Goal: Navigation & Orientation: Find specific page/section

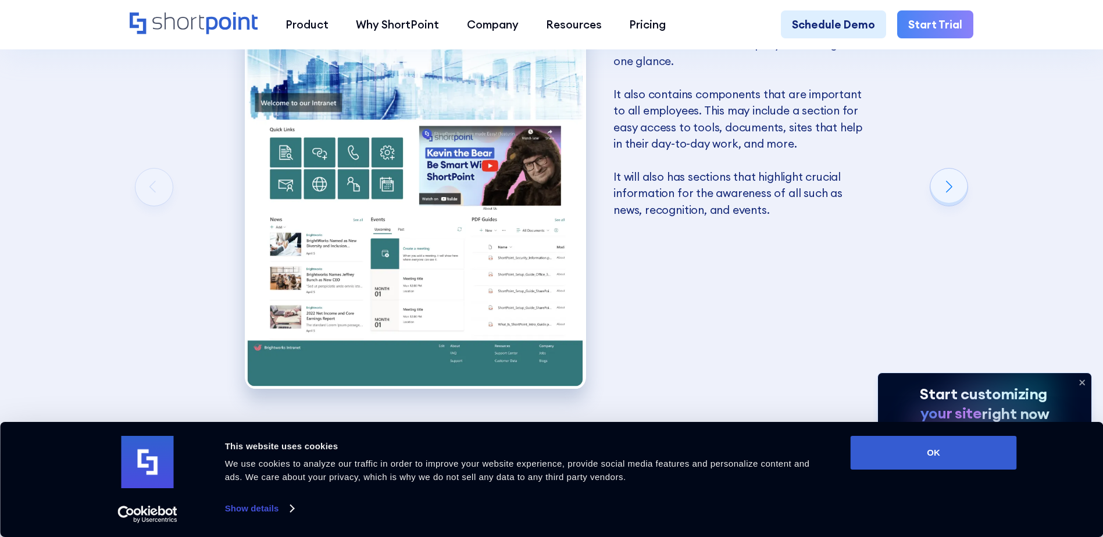
scroll to position [2210, 0]
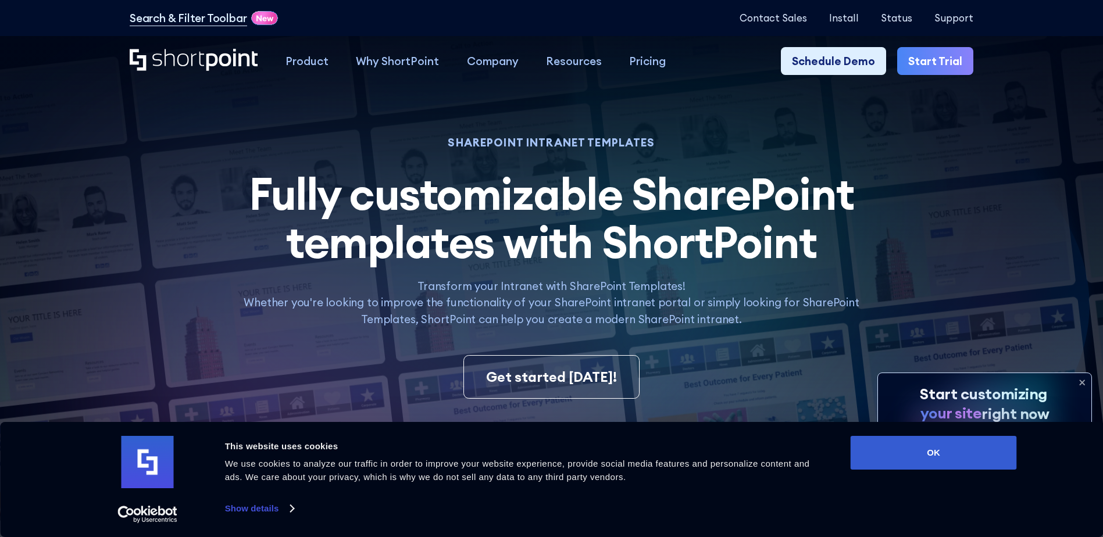
click at [1083, 382] on icon at bounding box center [1082, 382] width 5 height 5
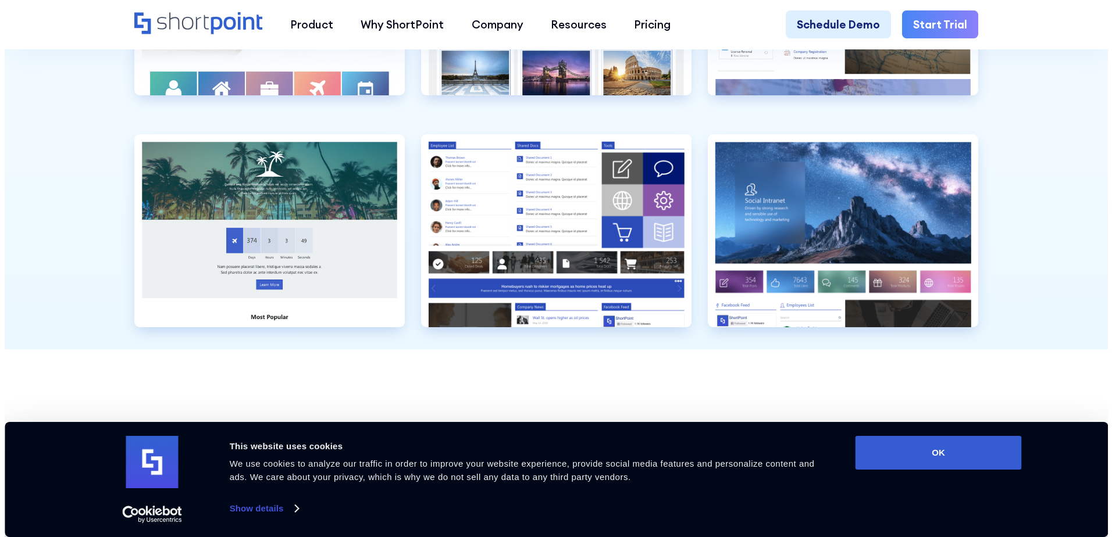
scroll to position [3722, 0]
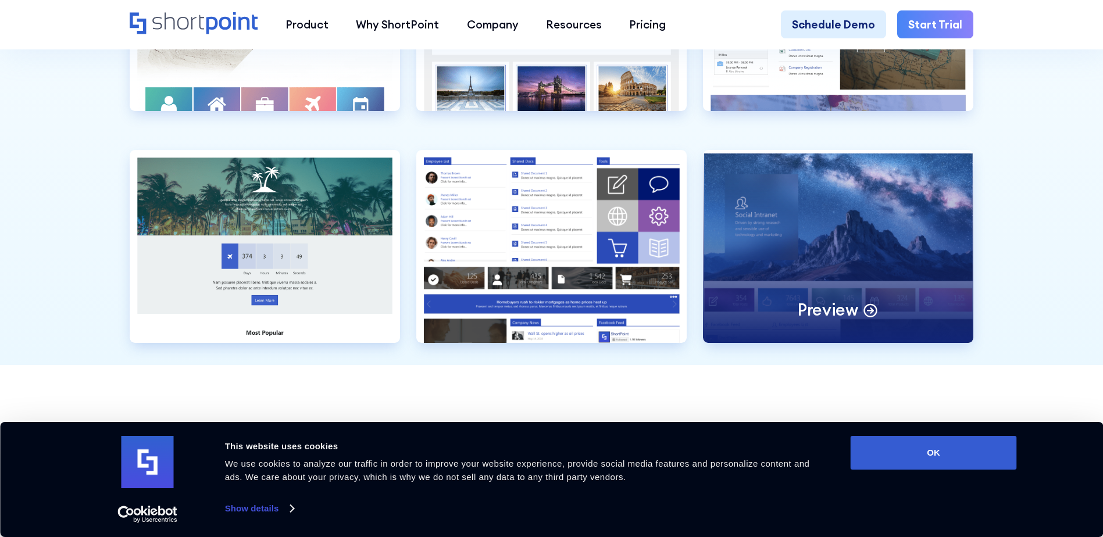
click at [873, 317] on circle at bounding box center [871, 311] width 12 height 12
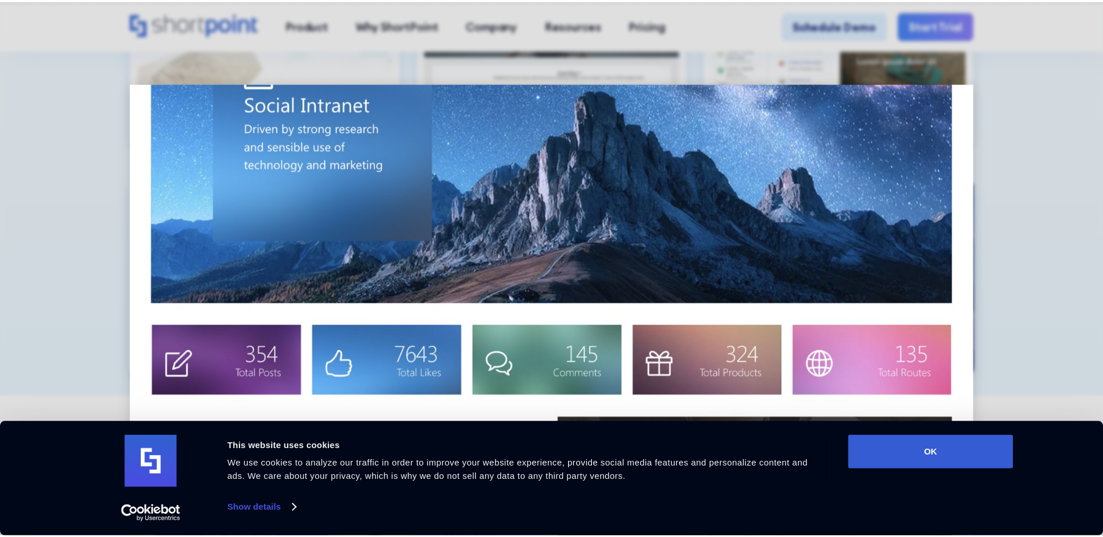
scroll to position [0, 0]
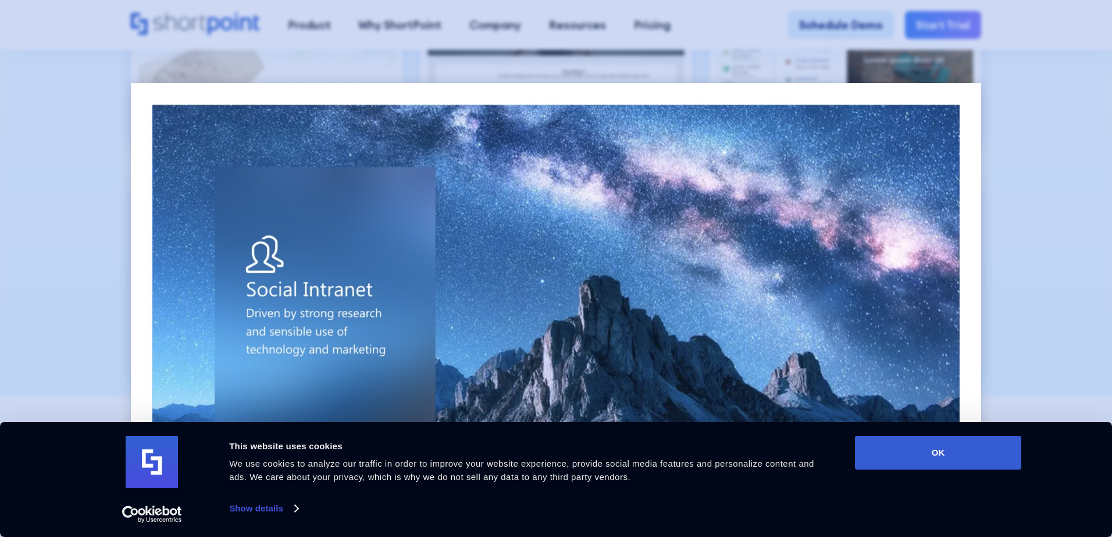
click at [56, 206] on div at bounding box center [556, 268] width 1112 height 537
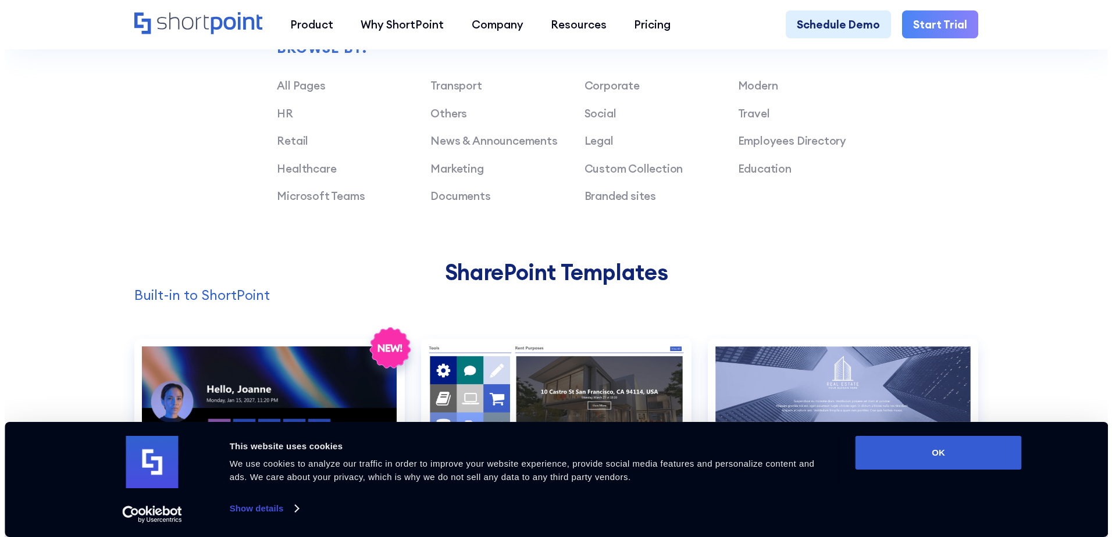
scroll to position [1275, 0]
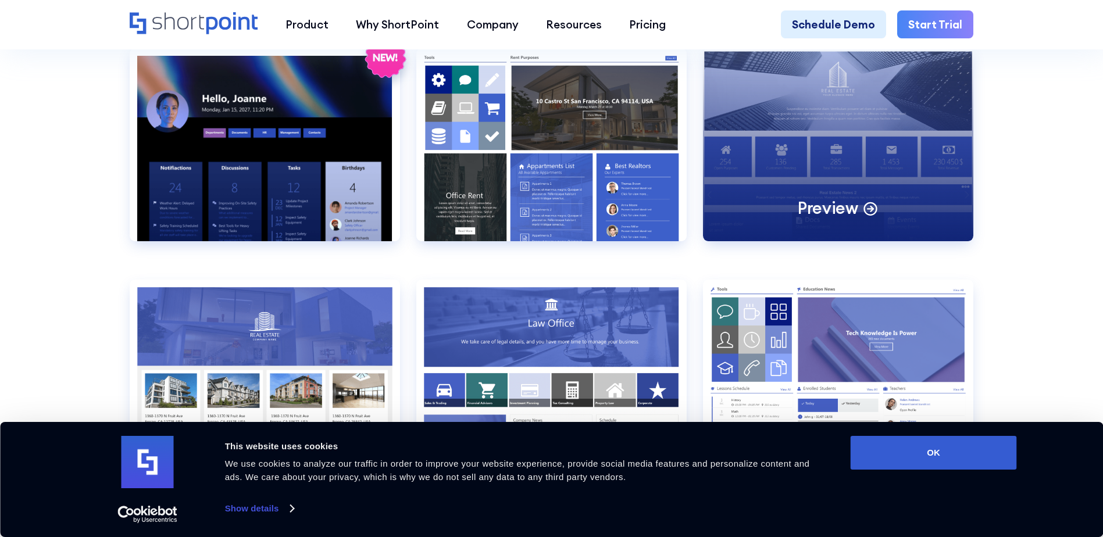
click at [873, 214] on circle at bounding box center [871, 209] width 12 height 12
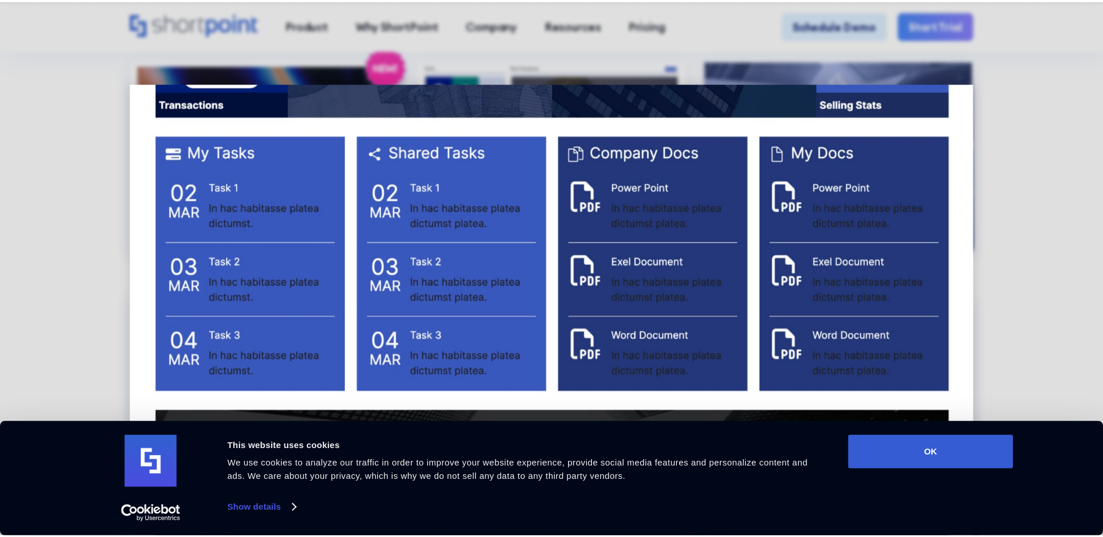
scroll to position [1683, 0]
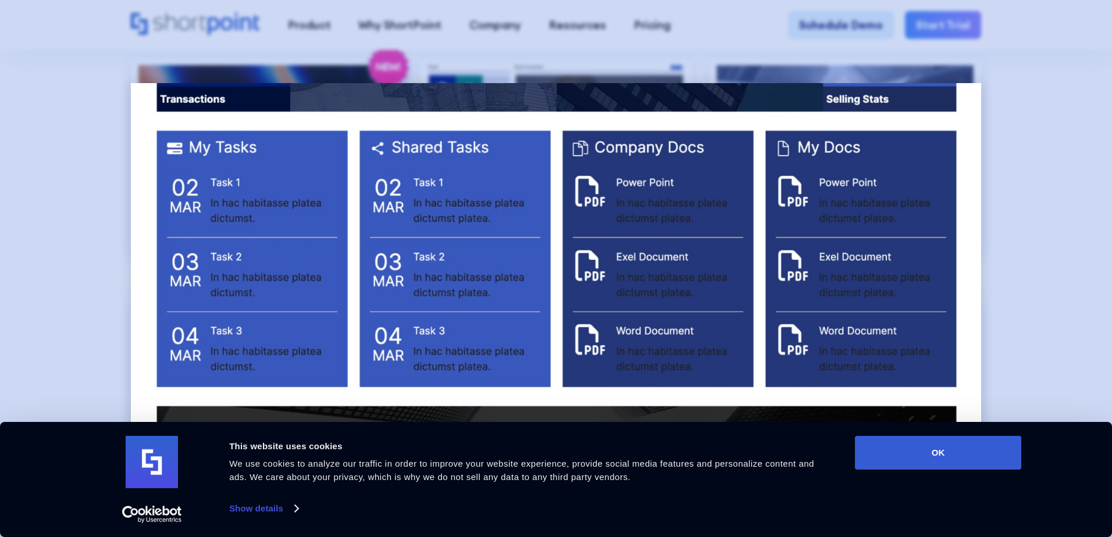
click at [9, 297] on div at bounding box center [556, 268] width 1112 height 537
